Goal: Information Seeking & Learning: Learn about a topic

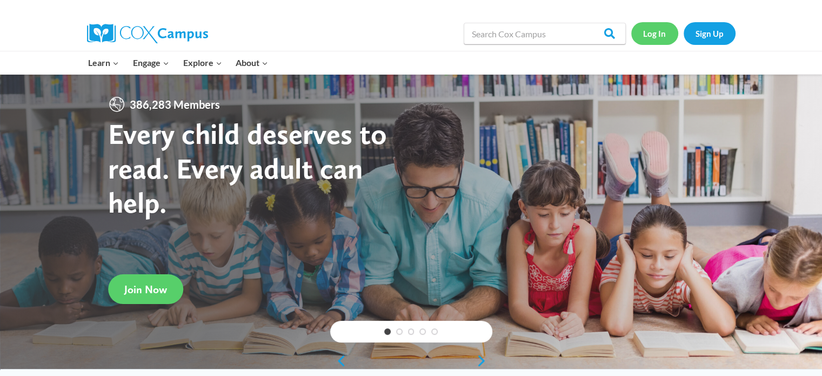
click at [661, 33] on link "Log In" at bounding box center [654, 33] width 47 height 22
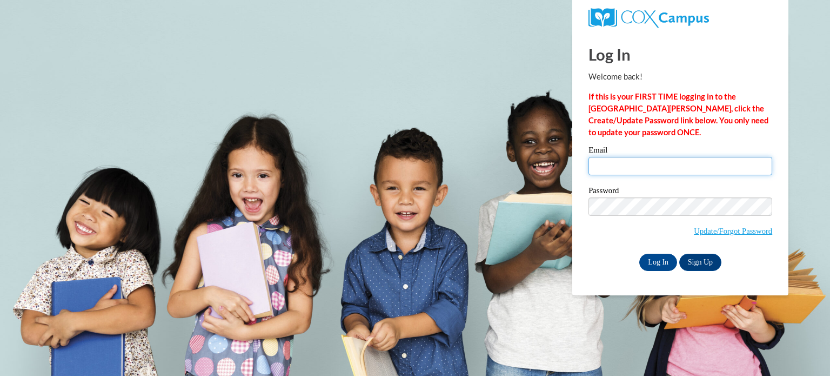
click at [669, 164] on input "Email" at bounding box center [681, 166] width 184 height 18
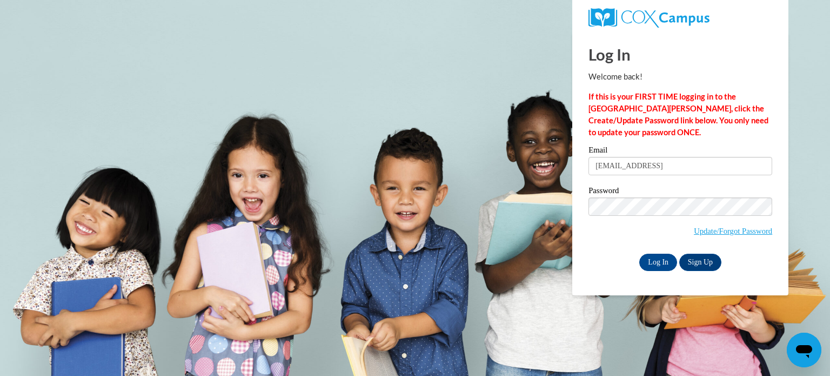
type input "[EMAIL_ADDRESS][DOMAIN_NAME]"
click at [654, 269] on input "Log In" at bounding box center [658, 262] width 38 height 17
click at [654, 260] on input "Log In" at bounding box center [658, 262] width 38 height 17
click at [591, 215] on span "Update/Forgot Password" at bounding box center [681, 219] width 184 height 45
click at [724, 232] on link "Update/Forgot Password" at bounding box center [733, 230] width 78 height 9
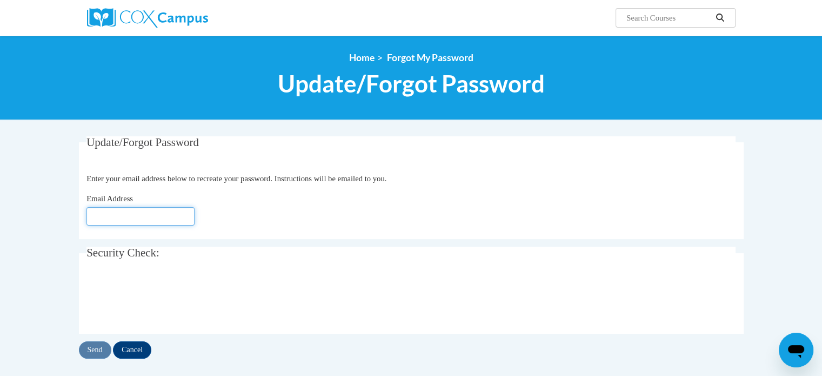
click at [169, 223] on input "Email Address" at bounding box center [140, 216] width 108 height 18
type input "[EMAIL_ADDRESS][DOMAIN_NAME]"
click at [96, 354] on input "Send" at bounding box center [95, 349] width 32 height 17
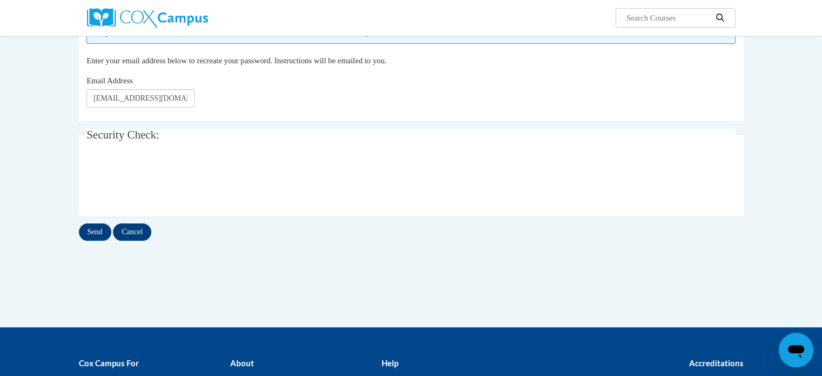
scroll to position [155, 0]
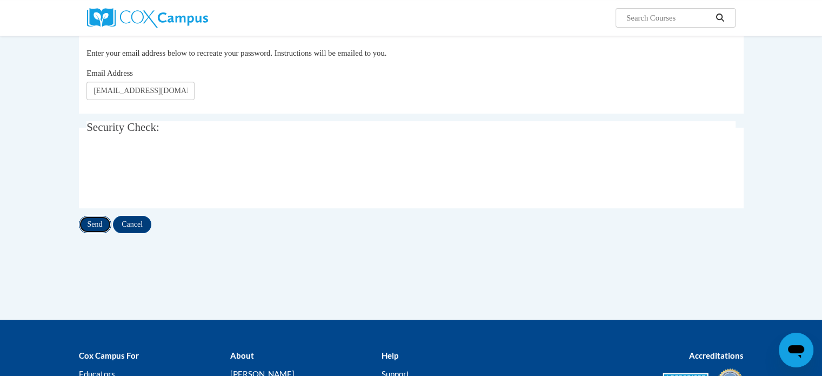
click at [90, 222] on input "Send" at bounding box center [95, 224] width 32 height 17
click at [141, 223] on input "Cancel" at bounding box center [132, 224] width 38 height 17
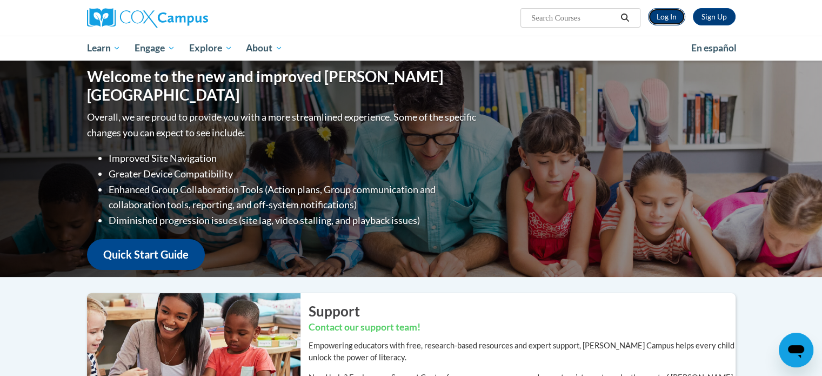
click at [659, 18] on link "Log In" at bounding box center [666, 16] width 37 height 17
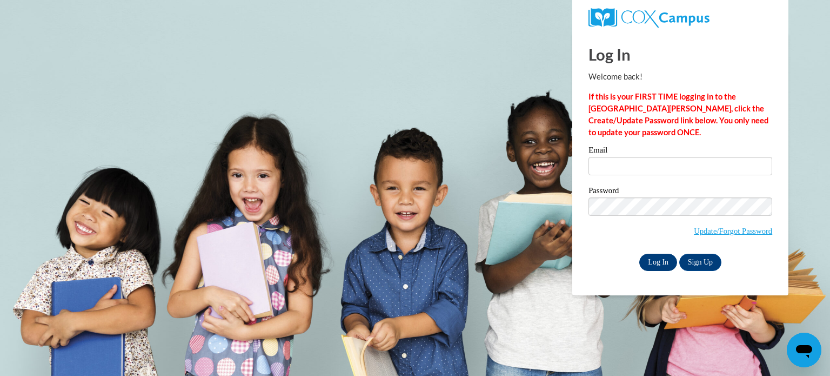
type input "[EMAIL_ADDRESS][DOMAIN_NAME]"
click at [670, 261] on input "Log In" at bounding box center [658, 262] width 38 height 17
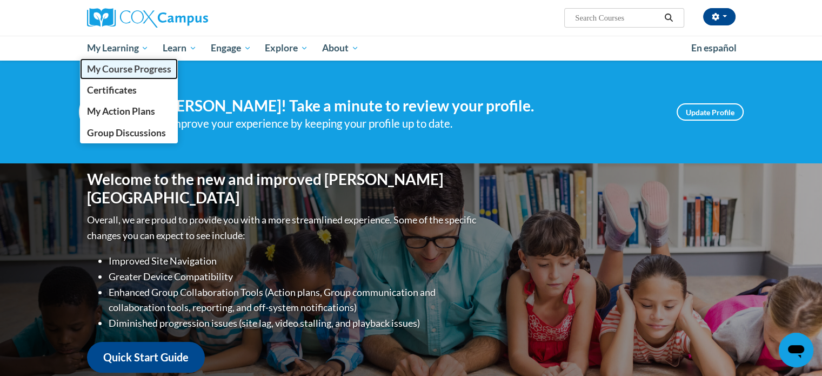
click at [131, 70] on span "My Course Progress" at bounding box center [128, 68] width 84 height 11
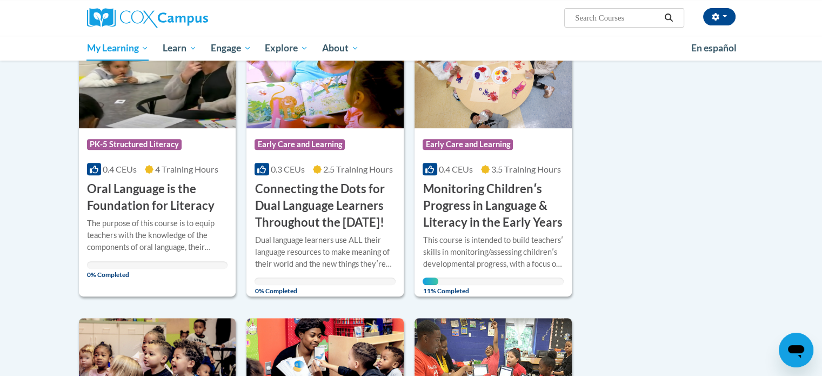
scroll to position [471, 0]
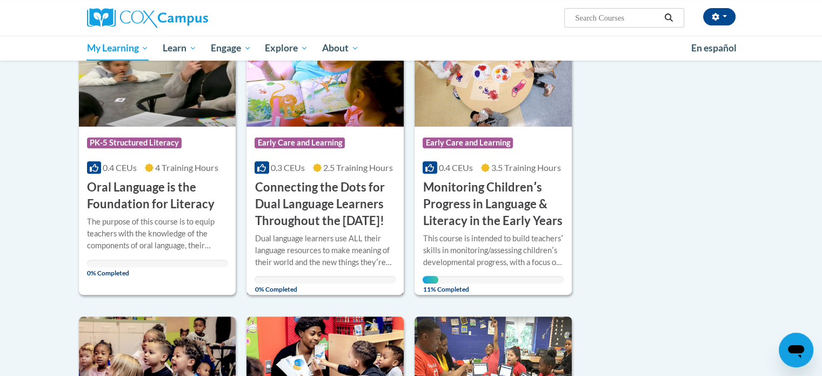
click at [331, 191] on h3 "Connecting the Dots for Dual Language Learners Throughout the [DATE]!" at bounding box center [325, 204] width 141 height 50
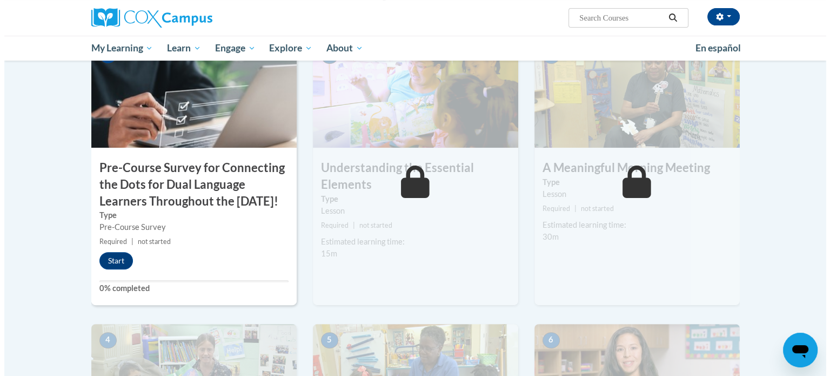
scroll to position [269, 0]
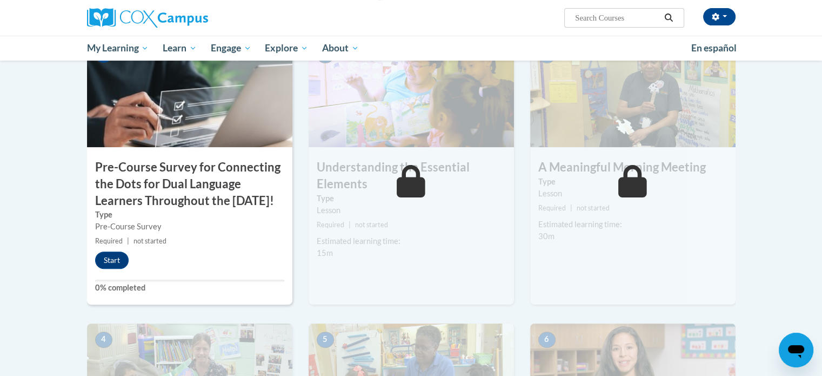
click at [125, 266] on div "Start" at bounding box center [114, 259] width 55 height 17
click at [116, 269] on button "Start" at bounding box center [112, 259] width 34 height 17
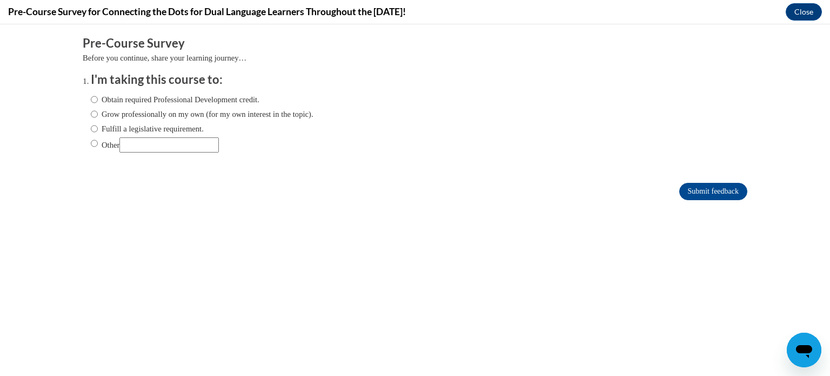
scroll to position [0, 0]
click at [139, 97] on label "Obtain required Professional Development credit." at bounding box center [175, 100] width 169 height 12
click at [98, 97] on input "Obtain required Professional Development credit." at bounding box center [94, 100] width 7 height 12
radio input "true"
click at [689, 184] on input "Submit feedback" at bounding box center [713, 191] width 68 height 17
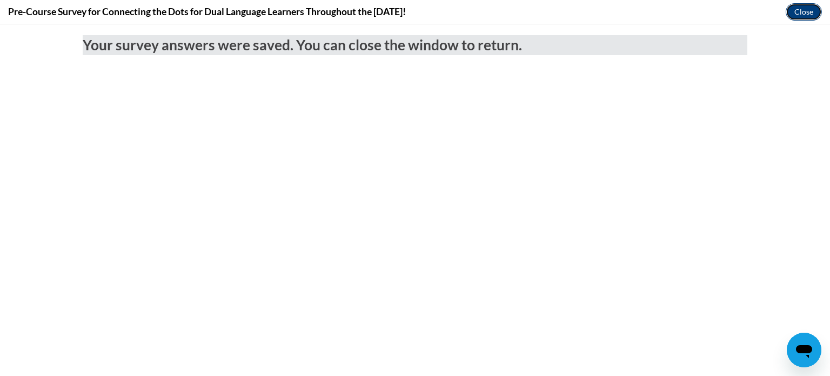
click at [805, 6] on button "Close" at bounding box center [804, 11] width 36 height 17
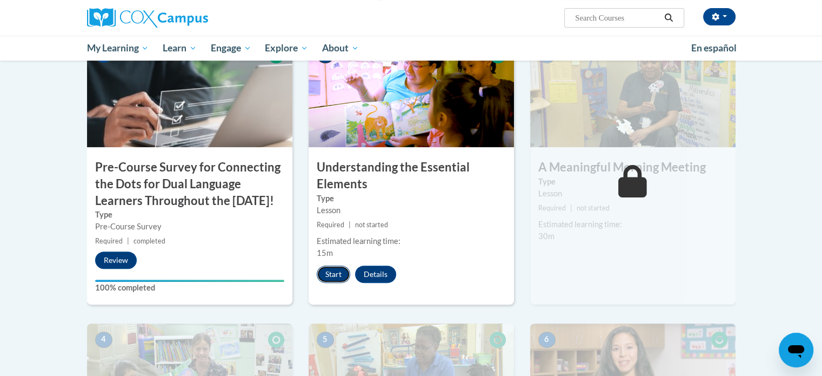
click at [331, 275] on button "Start" at bounding box center [334, 273] width 34 height 17
